Goal: Use online tool/utility: Utilize a website feature to perform a specific function

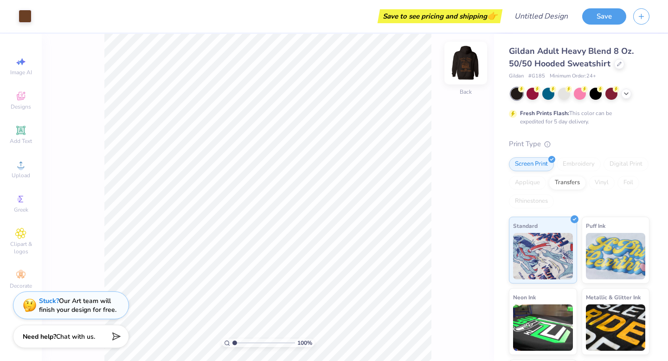
click at [465, 75] on img at bounding box center [465, 63] width 37 height 37
